Goal: Transaction & Acquisition: Purchase product/service

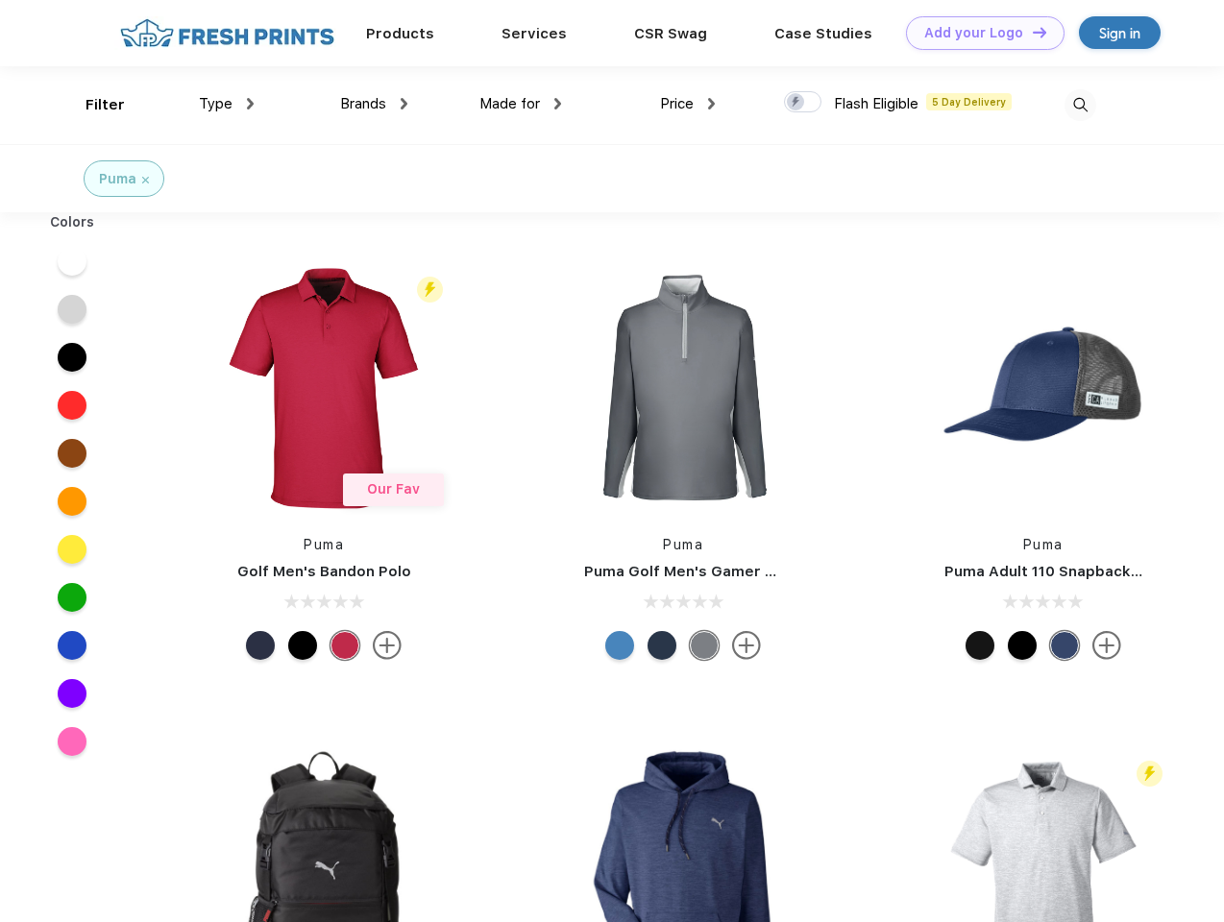
scroll to position [1, 0]
click at [978, 33] on link "Add your Logo Design Tool" at bounding box center [985, 33] width 159 height 34
click at [0, 0] on div "Design Tool" at bounding box center [0, 0] width 0 height 0
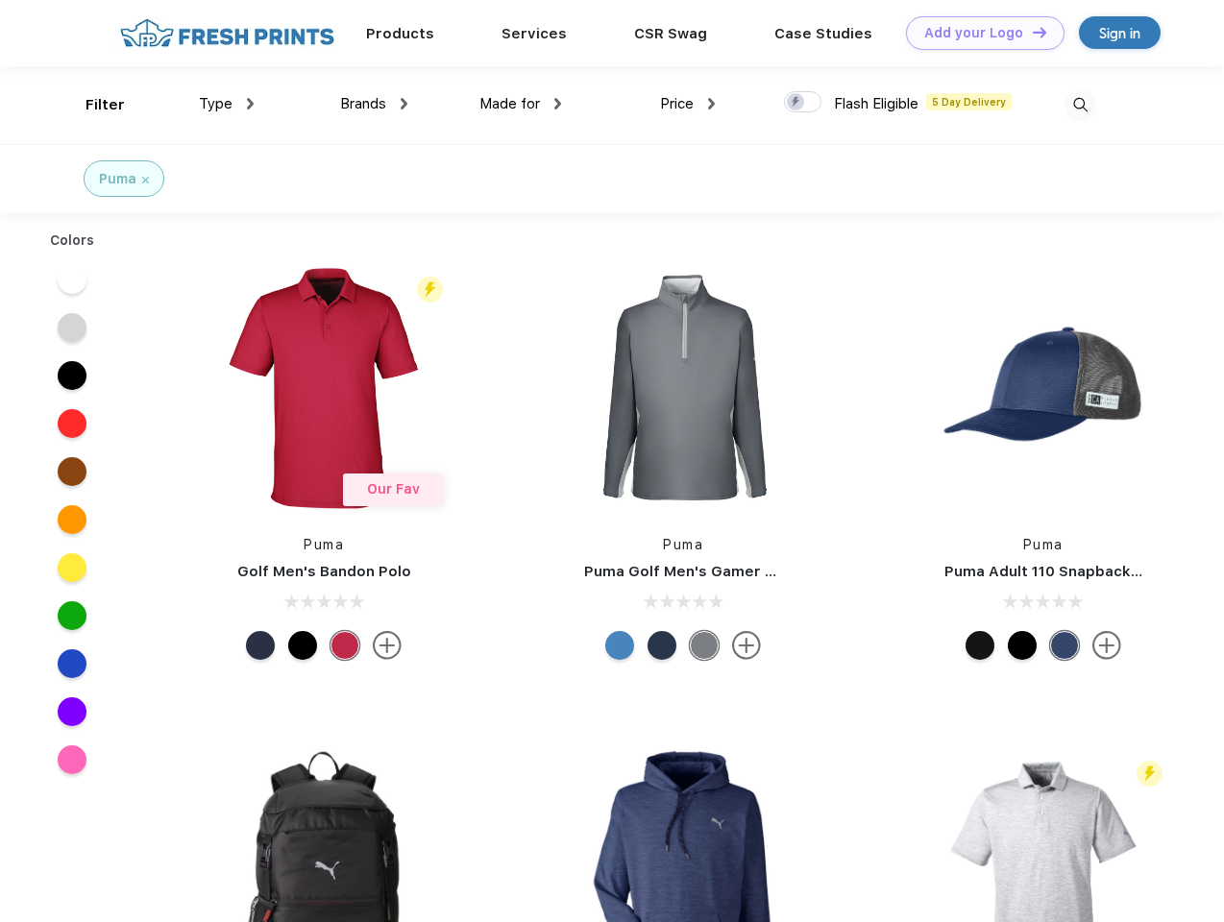
click at [1031, 32] on link "Add your Logo Design Tool" at bounding box center [985, 33] width 159 height 34
click at [92, 105] on div "Filter" at bounding box center [105, 105] width 39 height 22
click at [227, 104] on span "Type" at bounding box center [216, 103] width 34 height 17
click at [374, 104] on span "Brands" at bounding box center [363, 103] width 46 height 17
click at [521, 104] on span "Made for" at bounding box center [509, 103] width 61 height 17
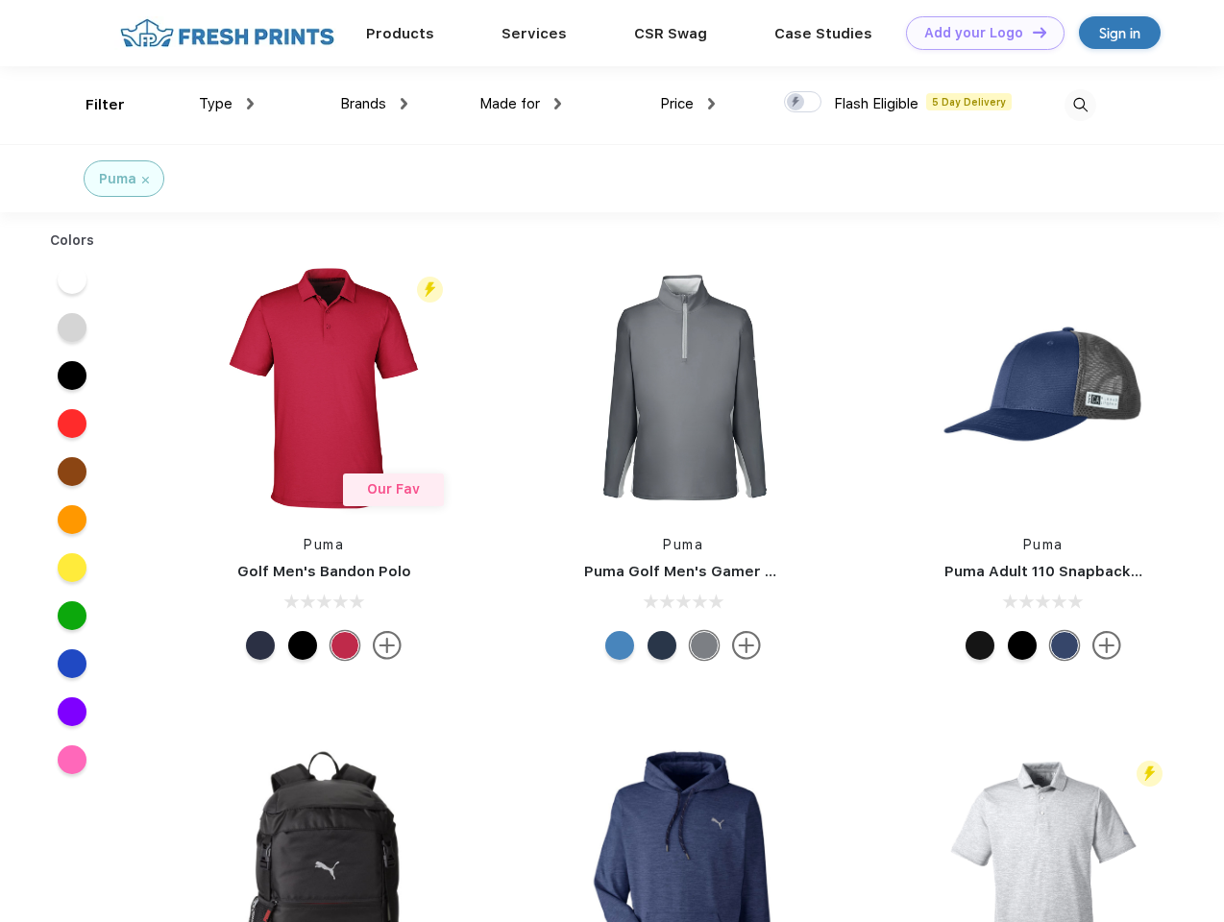
click at [688, 104] on span "Price" at bounding box center [677, 103] width 34 height 17
click at [803, 103] on div at bounding box center [802, 101] width 37 height 21
click at [797, 103] on input "checkbox" at bounding box center [790, 96] width 12 height 12
click at [1080, 105] on img at bounding box center [1081, 105] width 32 height 32
